Goal: Task Accomplishment & Management: Manage account settings

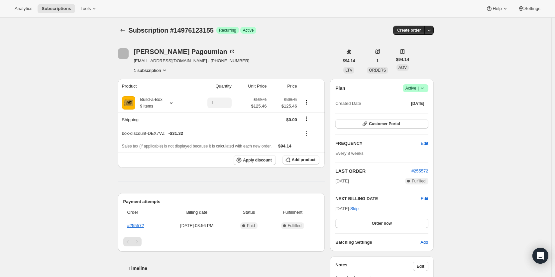
click at [423, 83] on div "Plan Success Active | Created Date Aug 28, 2025 Customer Portal FREQUENCY Edit …" at bounding box center [381, 165] width 103 height 172
click at [422, 88] on icon at bounding box center [422, 88] width 7 height 7
click at [420, 112] on span "Cancel subscription" at bounding box center [418, 112] width 38 height 5
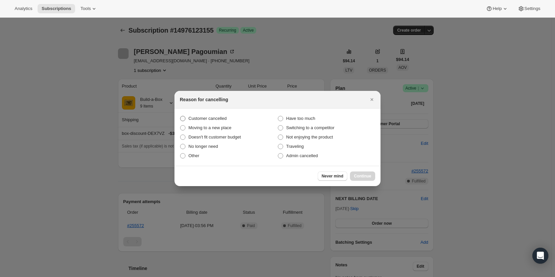
click at [219, 120] on span "Customer cancelled" at bounding box center [207, 118] width 38 height 5
click at [180, 116] on input "Customer cancelled" at bounding box center [180, 116] width 0 height 0
radio input "true"
click at [368, 176] on span "Continue" at bounding box center [362, 175] width 17 height 5
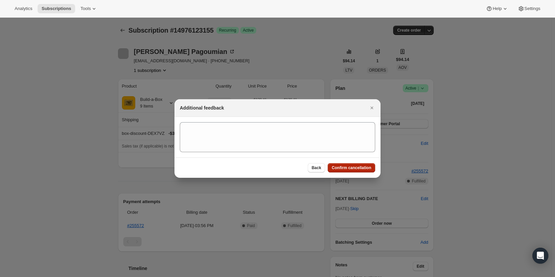
click at [359, 163] on button "Confirm cancellation" at bounding box center [352, 167] width 48 height 9
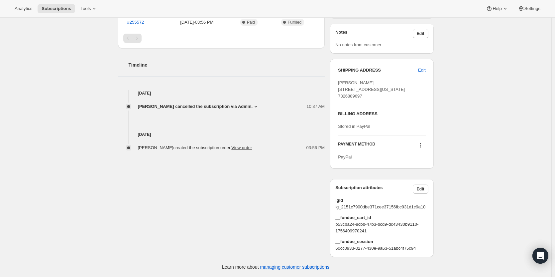
scroll to position [253, 0]
click at [235, 103] on span "Emily Hulet cancelled the subscription via Admin." at bounding box center [195, 106] width 115 height 7
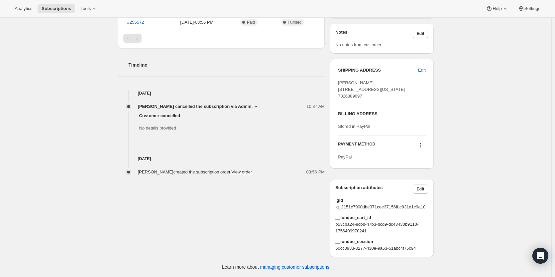
click at [232, 103] on span "Emily Hulet cancelled the subscription via Admin." at bounding box center [195, 106] width 115 height 7
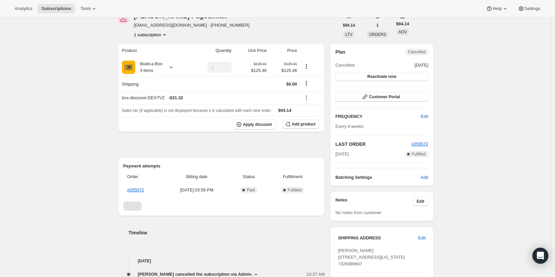
scroll to position [66, 0]
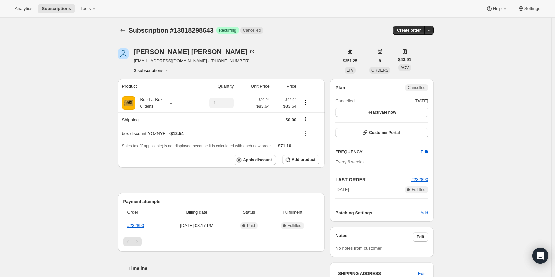
click at [150, 66] on div "Diane OConnor doc8457@gmail.com · +14132041771 3 subscriptions" at bounding box center [194, 60] width 121 height 25
click at [149, 71] on button "3 subscriptions" at bounding box center [152, 70] width 36 height 7
click at [149, 82] on span "12914163987" at bounding box center [144, 82] width 27 height 5
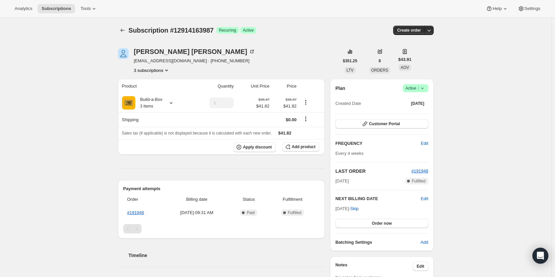
click at [155, 72] on button "3 subscriptions" at bounding box center [152, 70] width 36 height 7
click at [148, 90] on button "13368000787" at bounding box center [154, 93] width 50 height 11
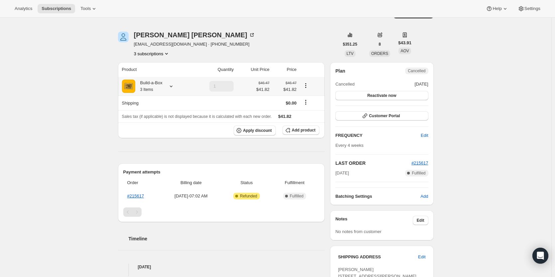
scroll to position [33, 0]
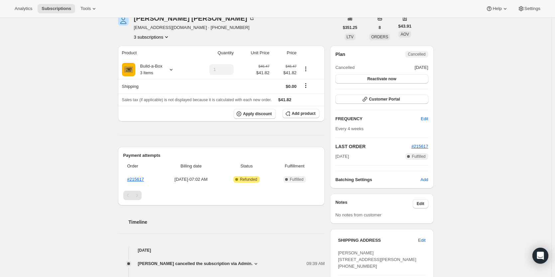
click at [149, 38] on button "3 subscriptions" at bounding box center [152, 37] width 36 height 7
click at [149, 52] on span "12914163987" at bounding box center [154, 49] width 46 height 7
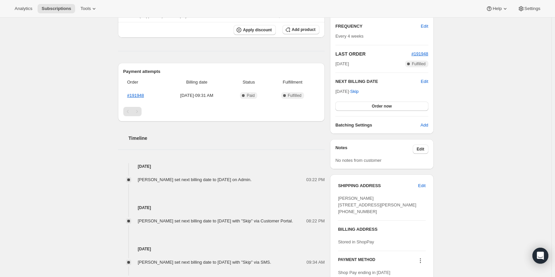
scroll to position [133, 0]
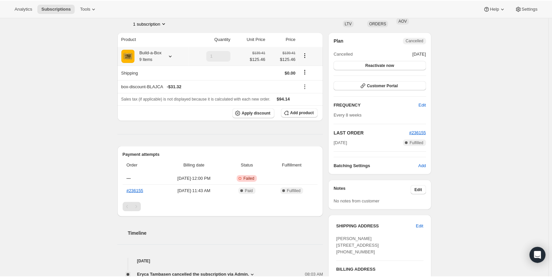
scroll to position [133, 0]
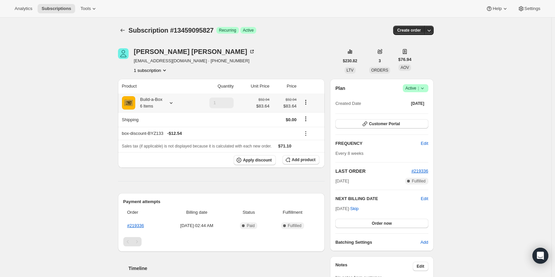
click at [169, 102] on div at bounding box center [169, 102] width 9 height 7
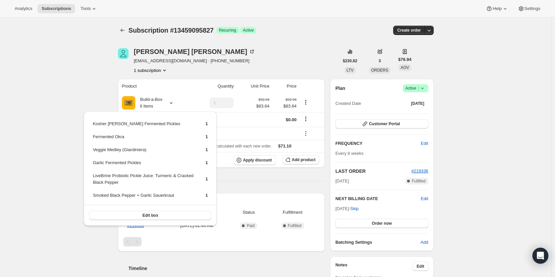
click at [96, 79] on div "Subscription #13459095827. This page is ready Subscription #13459095827 Success…" at bounding box center [275, 258] width 551 height 481
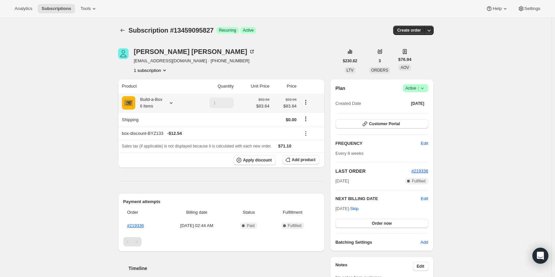
click at [167, 102] on div at bounding box center [169, 102] width 9 height 7
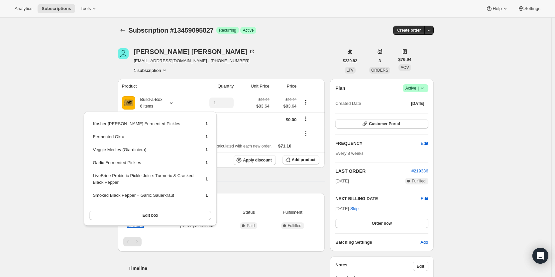
click at [89, 104] on div "Subscription #13459095827. This page is ready Subscription #13459095827 Success…" at bounding box center [275, 258] width 551 height 481
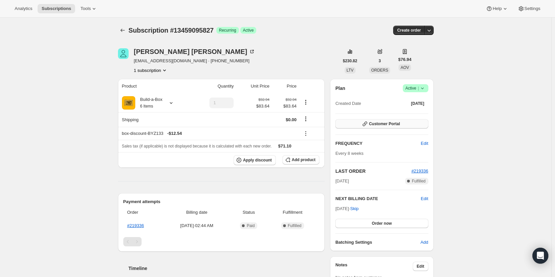
click at [383, 125] on span "Customer Portal" at bounding box center [384, 123] width 31 height 5
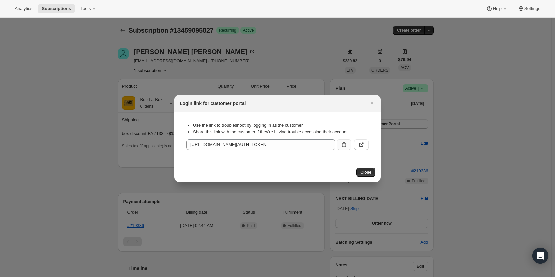
click at [339, 144] on button ":rc3:" at bounding box center [344, 144] width 15 height 11
click at [89, 124] on div at bounding box center [277, 138] width 555 height 277
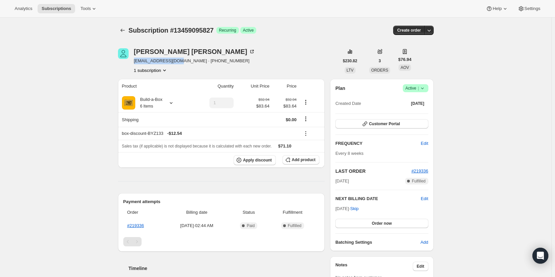
drag, startPoint x: 177, startPoint y: 61, endPoint x: 137, endPoint y: 61, distance: 40.9
click at [137, 61] on span "beadler51@gmail.com · +17035821129" at bounding box center [194, 61] width 121 height 7
copy span "beadler51@gmail.com"
click at [380, 124] on span "Customer Portal" at bounding box center [384, 123] width 31 height 5
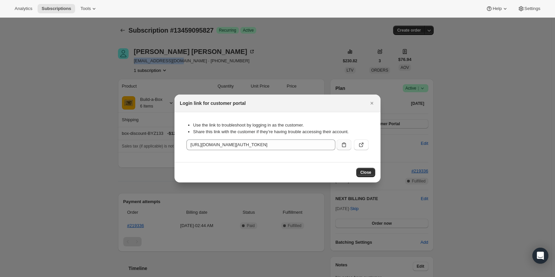
click at [345, 146] on icon ":rc3:" at bounding box center [344, 144] width 7 height 7
copy span "beadler51@gmail.com"
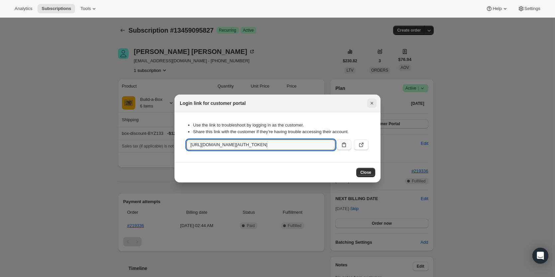
click at [368, 104] on button "Close" at bounding box center [371, 102] width 9 height 9
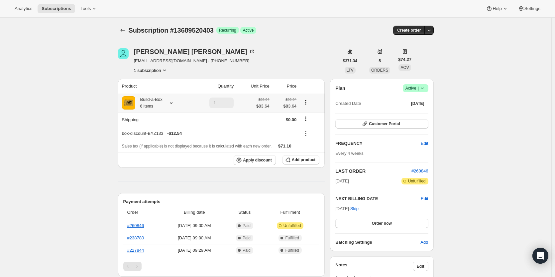
click at [172, 104] on icon at bounding box center [171, 102] width 7 height 7
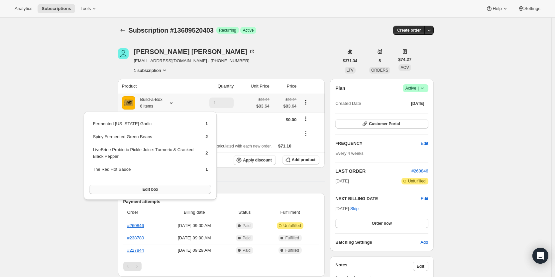
click at [150, 188] on span "Edit box" at bounding box center [151, 188] width 16 height 5
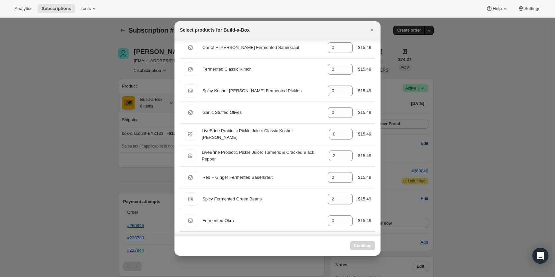
scroll to position [166, 0]
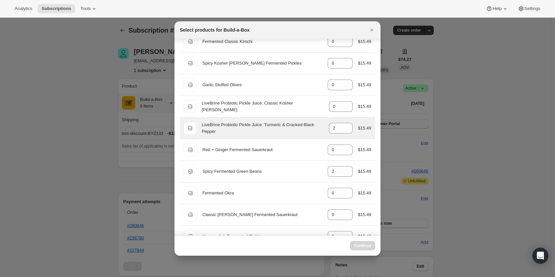
select select "gid://shopify/ProductVariant/49973439234323"
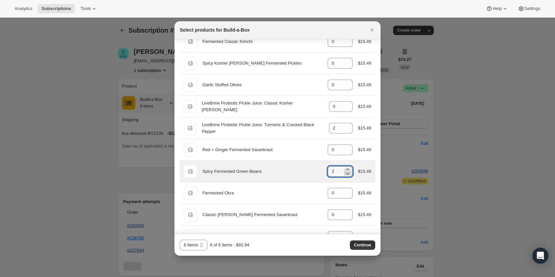
click at [345, 174] on icon ":re5:" at bounding box center [347, 173] width 7 height 7
type input "0"
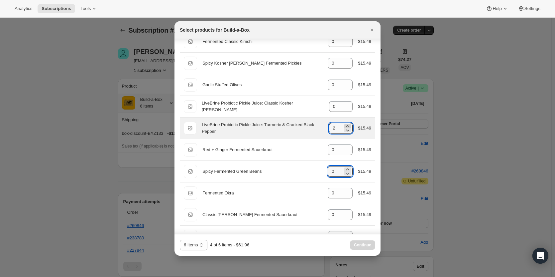
click at [344, 126] on icon ":re5:" at bounding box center [347, 126] width 7 height 7
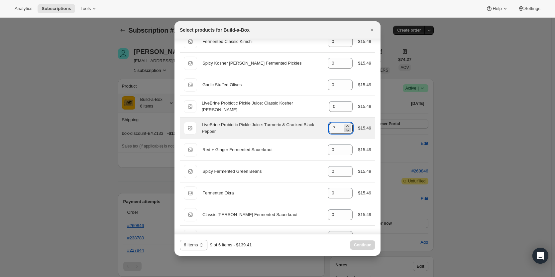
click at [344, 130] on icon ":re5:" at bounding box center [347, 130] width 7 height 7
type input "6"
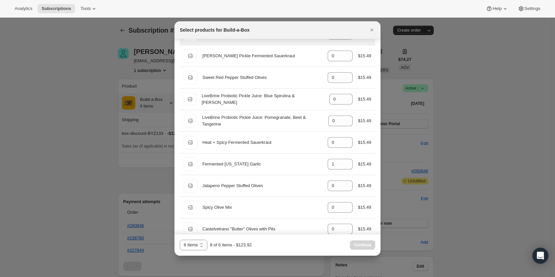
scroll to position [499, 0]
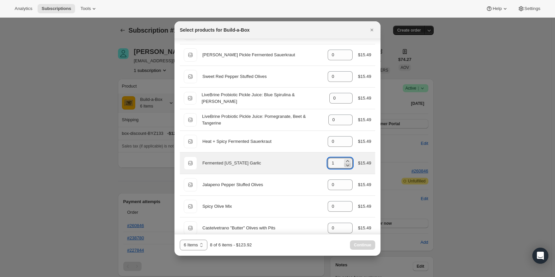
click at [345, 164] on icon ":re5:" at bounding box center [347, 165] width 7 height 7
type input "0"
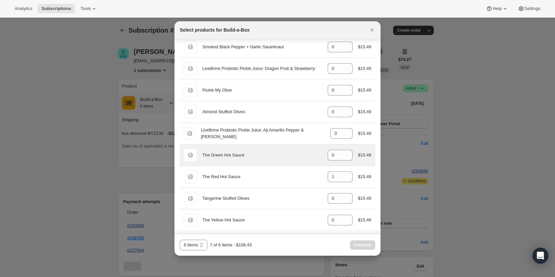
scroll to position [703, 0]
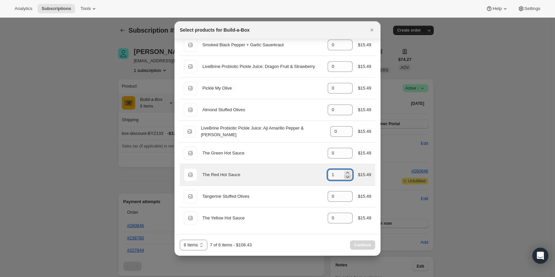
click at [345, 177] on icon ":re5:" at bounding box center [347, 176] width 7 height 7
type input "0"
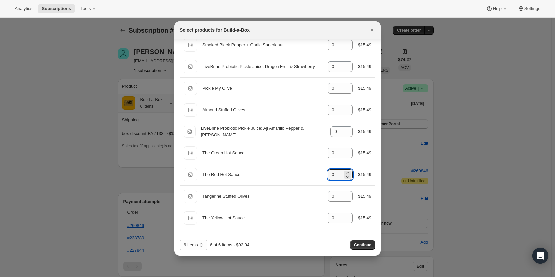
click at [366, 244] on span "Continue" at bounding box center [362, 244] width 17 height 5
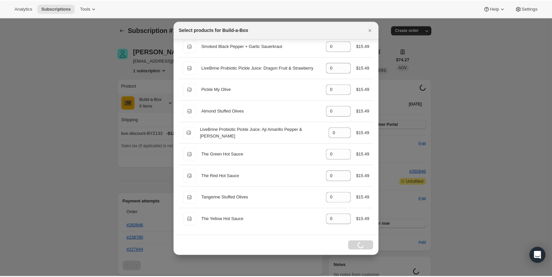
scroll to position [702, 0]
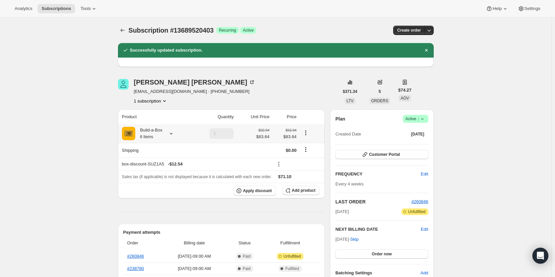
click at [163, 136] on div "Build-a-Box 6 Items" at bounding box center [148, 133] width 27 height 13
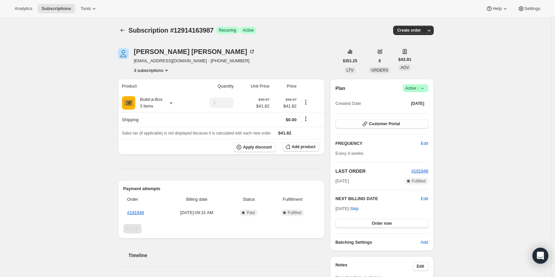
scroll to position [133, 0]
